Goal: Navigation & Orientation: Find specific page/section

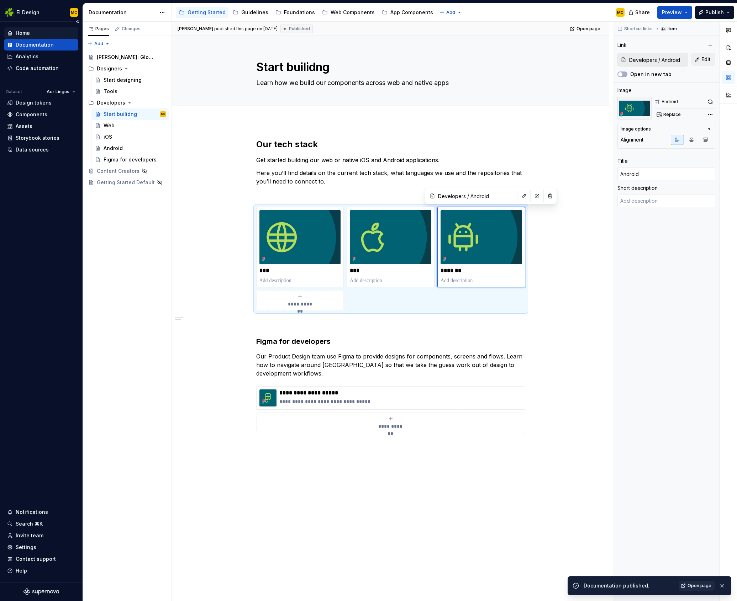
click at [30, 33] on div "Home" at bounding box center [41, 33] width 68 height 7
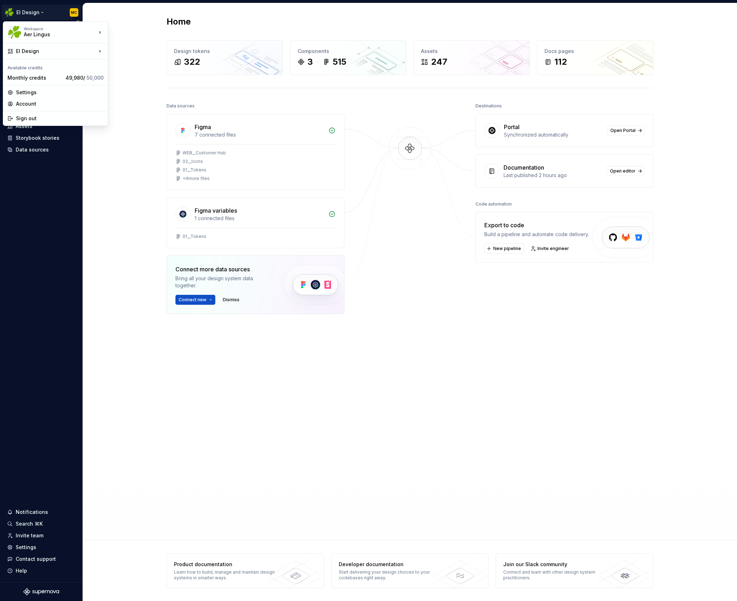
click at [34, 13] on html "EI Design MC Home Documentation Analytics Code automation Dataset Aer Lingus De…" at bounding box center [368, 300] width 737 height 601
click at [153, 62] on div "v0.1" at bounding box center [150, 64] width 61 height 7
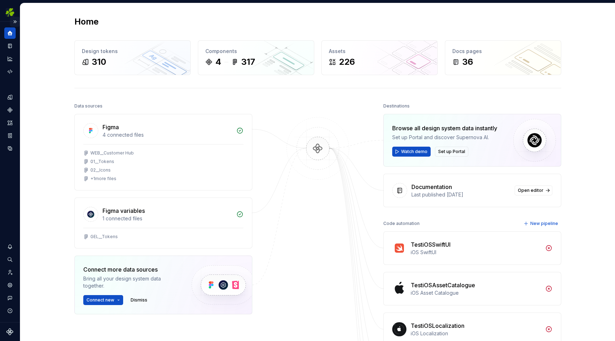
click at [16, 21] on button "Expand sidebar" at bounding box center [15, 22] width 10 height 10
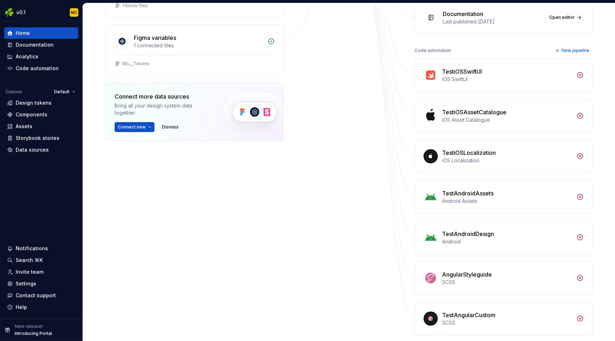
scroll to position [180, 0]
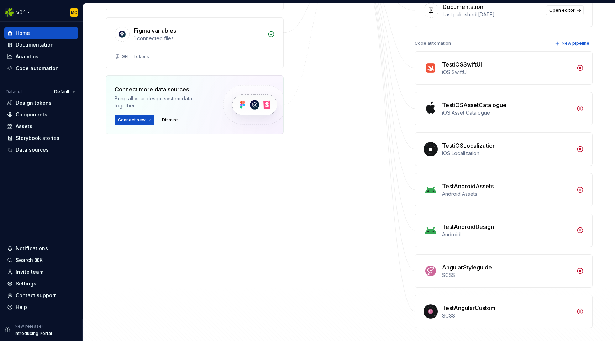
click at [28, 8] on html "v0.1 MC Home Documentation Analytics Code automation Dataset Default Design tok…" at bounding box center [307, 170] width 615 height 341
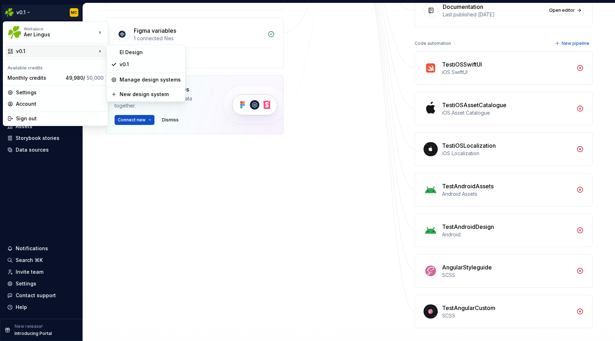
click at [346, 76] on html "v0.1 MC Home Documentation Analytics Code automation Dataset Default Design tok…" at bounding box center [307, 170] width 615 height 341
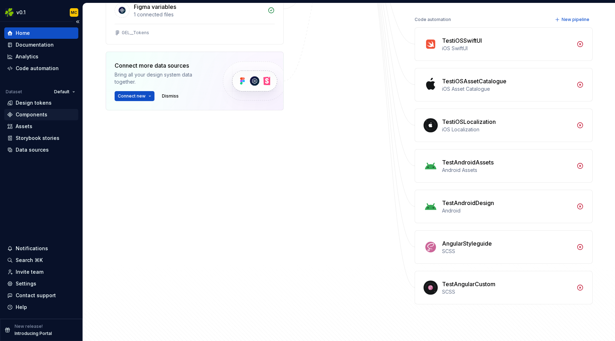
scroll to position [215, 0]
